Goal: Transaction & Acquisition: Purchase product/service

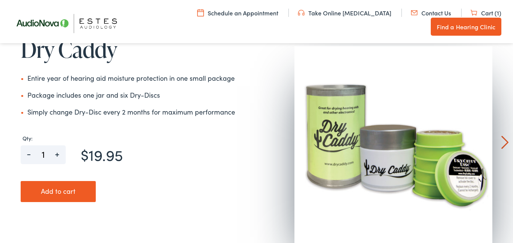
scroll to position [130, 0]
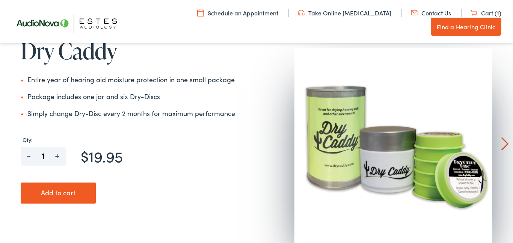
click at [61, 190] on button "Add to cart" at bounding box center [58, 193] width 75 height 21
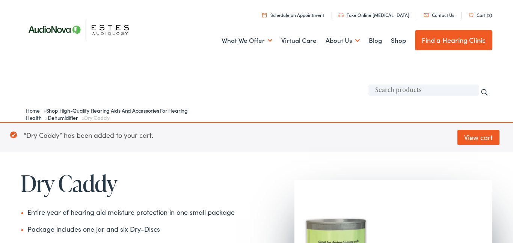
click at [480, 14] on link "Cart (2)" at bounding box center [481, 15] width 24 height 6
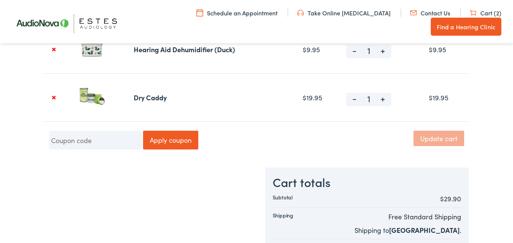
scroll to position [153, 0]
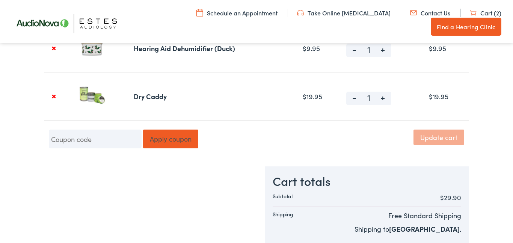
click at [162, 136] on button "Apply coupon" at bounding box center [170, 139] width 55 height 19
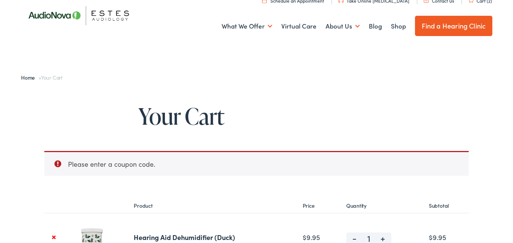
scroll to position [0, 0]
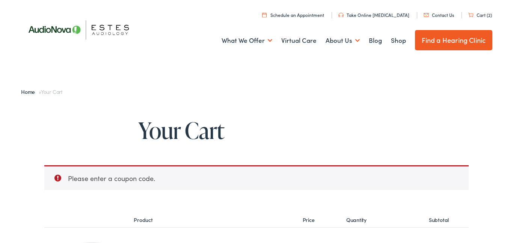
click at [476, 14] on link "Cart (2)" at bounding box center [481, 15] width 24 height 6
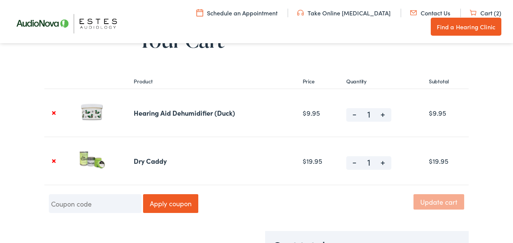
scroll to position [90, 0]
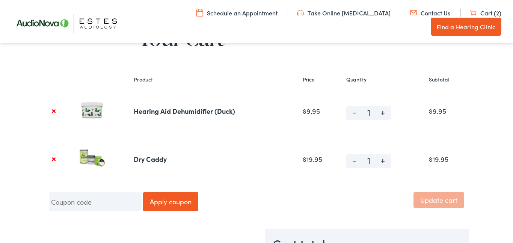
click at [353, 110] on span "-" at bounding box center [355, 110] width 17 height 9
type input "0"
click at [438, 201] on button "Update cart" at bounding box center [439, 199] width 51 height 15
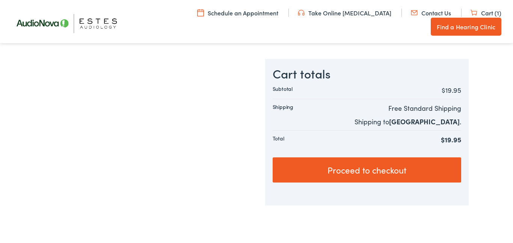
scroll to position [257, 0]
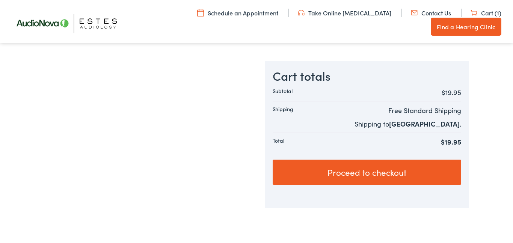
click at [382, 168] on link "Proceed to checkout" at bounding box center [367, 173] width 189 height 26
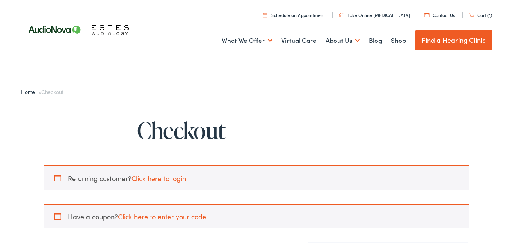
select select "[GEOGRAPHIC_DATA]"
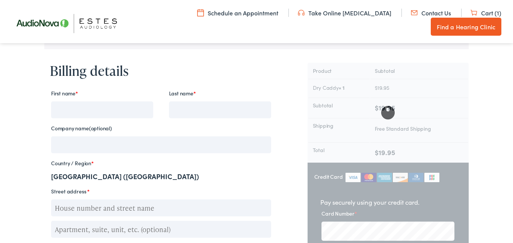
scroll to position [182, 0]
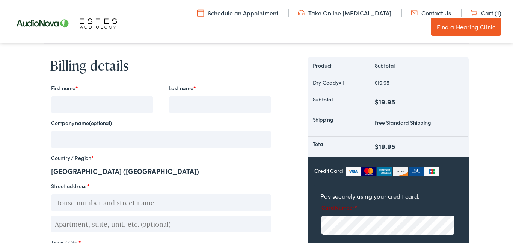
click at [58, 108] on input "First name *" at bounding box center [102, 104] width 102 height 17
type input "Denise"
click at [178, 101] on input "Last name *" at bounding box center [220, 104] width 102 height 17
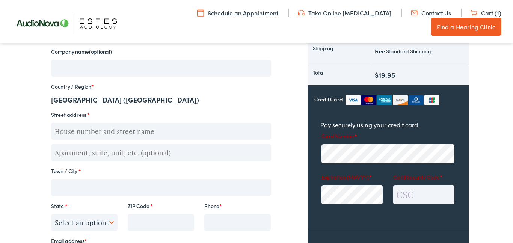
scroll to position [257, 0]
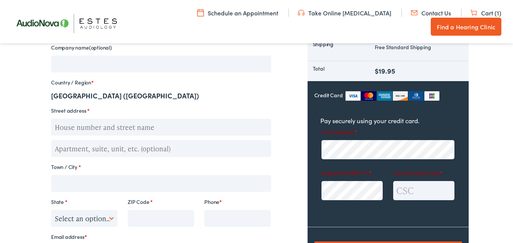
type input "Parsons"
click at [71, 127] on input "Street address *" at bounding box center [161, 127] width 220 height 17
type input "P. O. Box 777"
type input "Devon"
select select "PA"
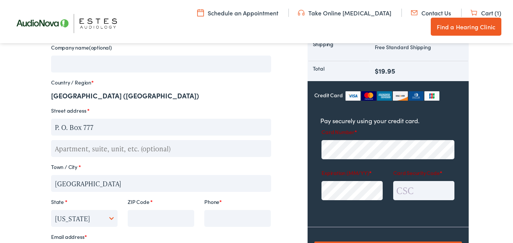
type input "19333"
type input "16102404890"
type input "deniseparsons2@gmail.com"
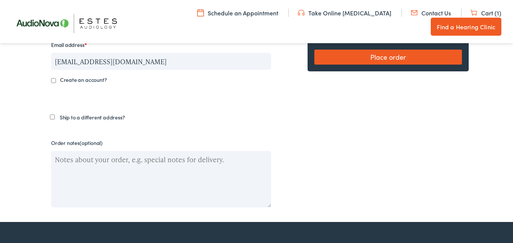
scroll to position [450, 0]
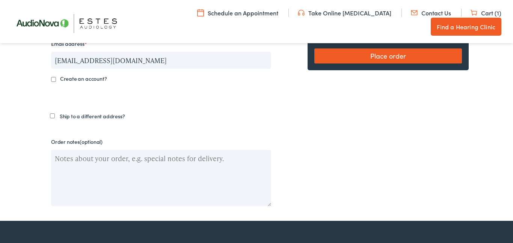
click at [53, 115] on input "Ship to a different address?" at bounding box center [52, 116] width 5 height 5
checkbox input "true"
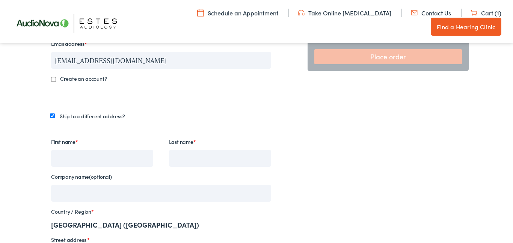
click at [62, 154] on input "First name *" at bounding box center [102, 158] width 102 height 17
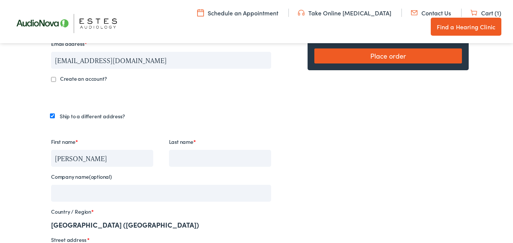
type input "Tom"
click at [181, 143] on label "Last name *" at bounding box center [220, 141] width 102 height 11
click at [181, 150] on input "Last name *" at bounding box center [220, 158] width 102 height 17
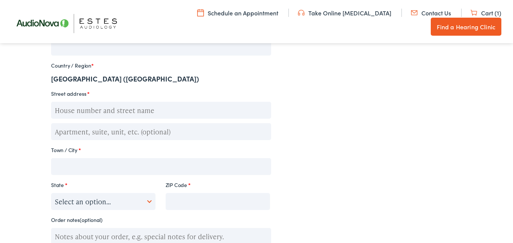
scroll to position [598, 0]
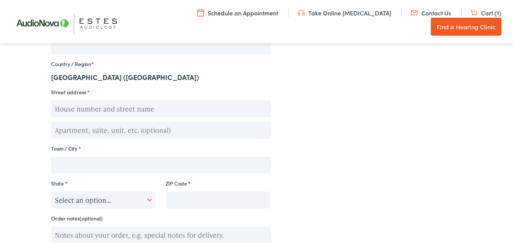
type input "Larkin"
click at [68, 110] on input "Street address *" at bounding box center [161, 108] width 220 height 17
type input "435 West Main St."
click at [58, 162] on input "Town / City *" at bounding box center [161, 165] width 220 height 17
type input "Grass Valley"
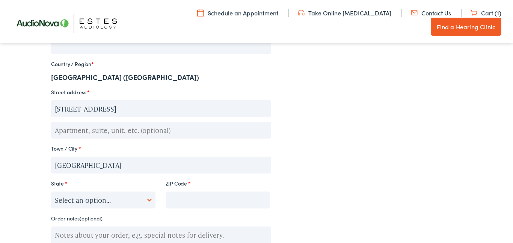
click at [152, 201] on select "Select an option… Alabama Alaska Arizona Arkansas California Colorado Connectic…" at bounding box center [103, 200] width 104 height 17
select select "CA"
click at [51, 192] on select "Select an option… Alabama Alaska Arizona Arkansas California Colorado Connectic…" at bounding box center [103, 200] width 104 height 17
click at [175, 193] on input "ZIP Code *" at bounding box center [218, 200] width 104 height 17
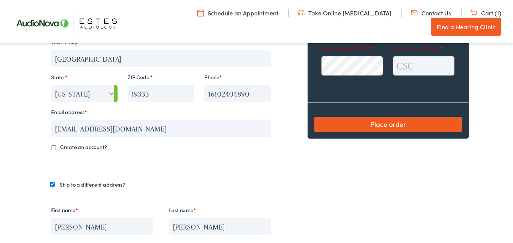
scroll to position [394, 0]
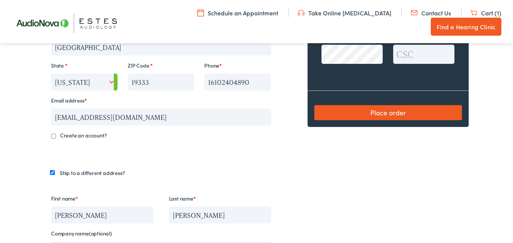
type input "95945"
click at [391, 114] on button "Place order" at bounding box center [389, 112] width 148 height 15
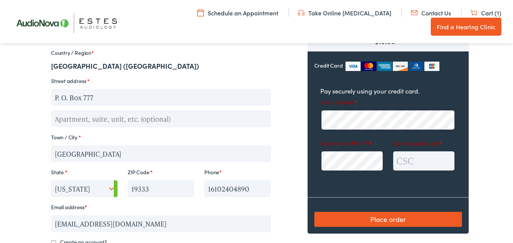
scroll to position [347, 0]
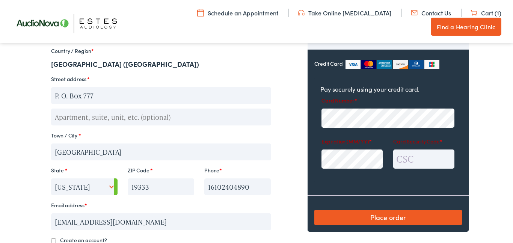
click at [349, 63] on img at bounding box center [353, 64] width 15 height 9
click at [0, 0] on input "Credit Card" at bounding box center [0, 0] width 0 height 0
click at [400, 156] on input "Card Security Code *" at bounding box center [424, 159] width 61 height 19
type input "552"
click at [382, 215] on button "Place order" at bounding box center [389, 217] width 148 height 15
